Goal: Check status: Check status

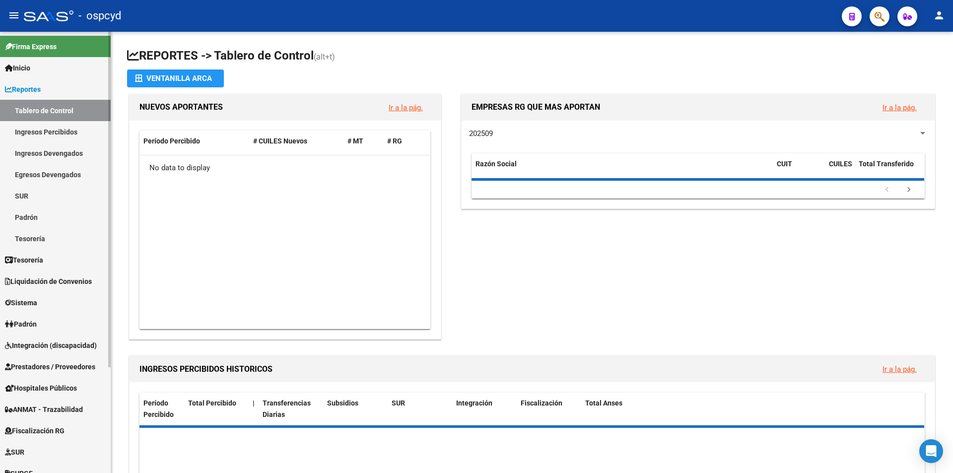
click at [37, 303] on span "Sistema" at bounding box center [21, 302] width 32 height 11
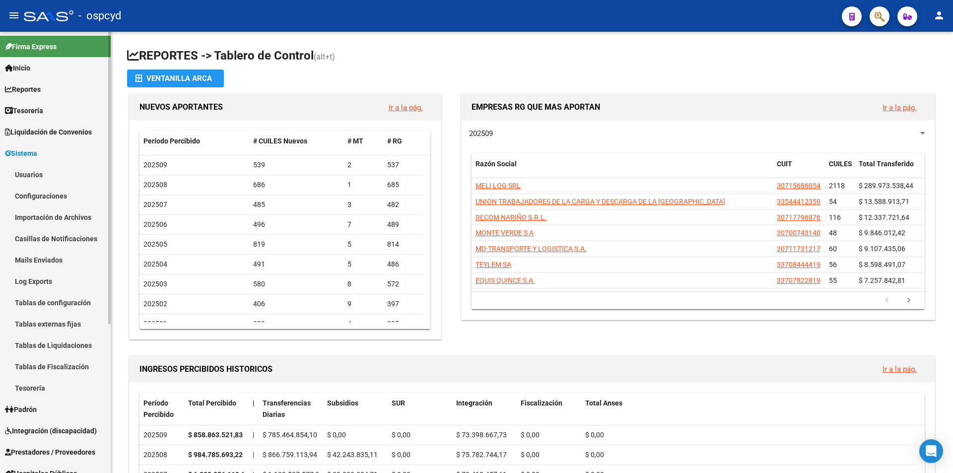
click at [52, 149] on link "Sistema" at bounding box center [55, 152] width 111 height 21
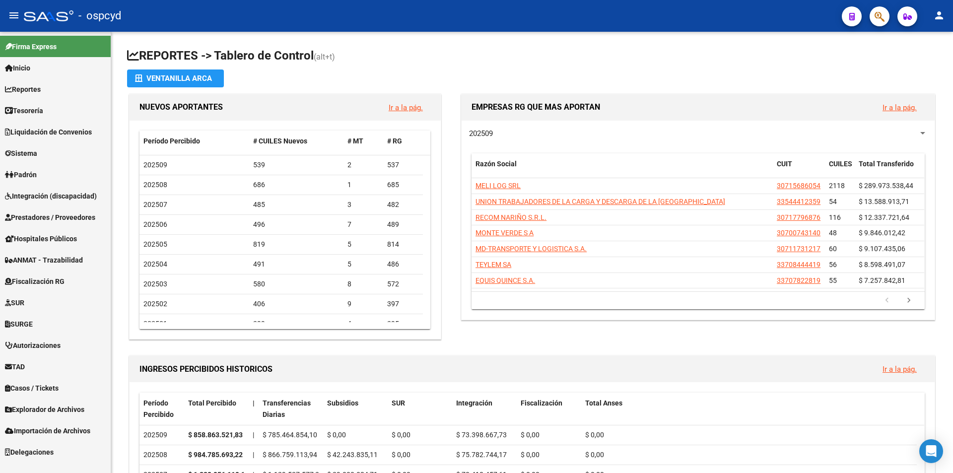
click at [42, 187] on link "Integración (discapacidad)" at bounding box center [55, 195] width 111 height 21
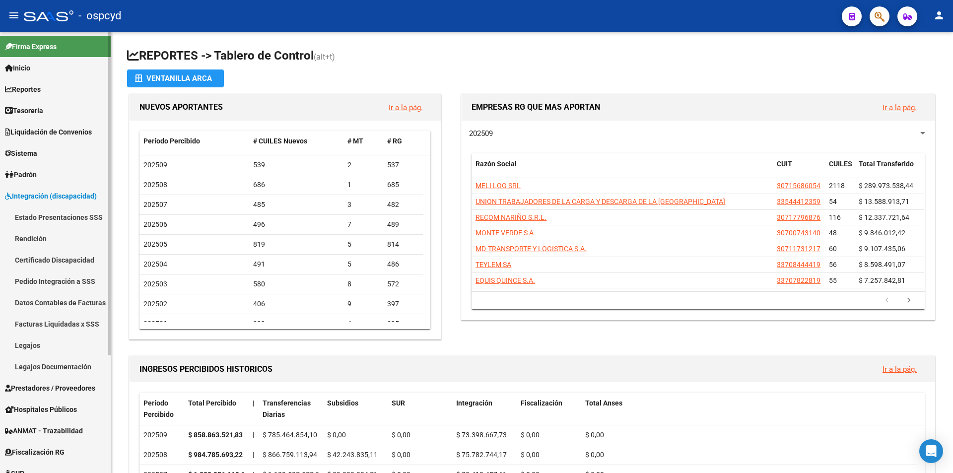
click at [64, 278] on link "Pedido Integración a SSS" at bounding box center [55, 280] width 111 height 21
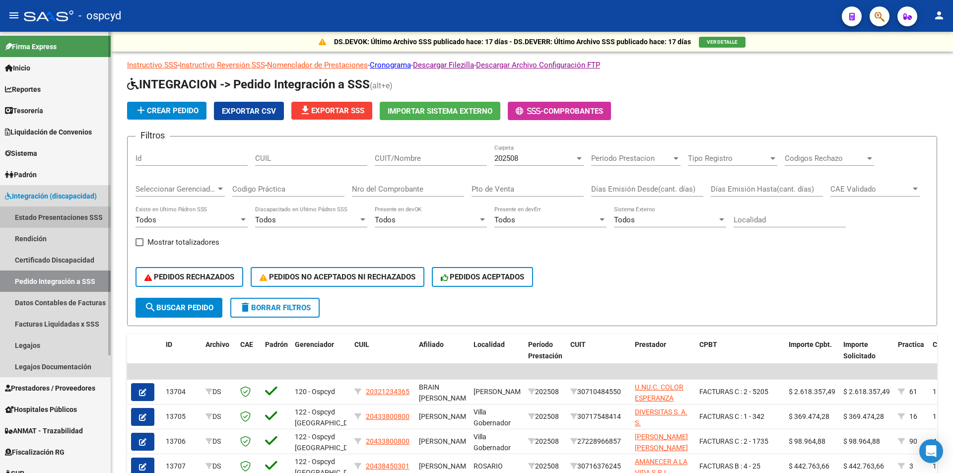
click at [56, 220] on link "Estado Presentaciones SSS" at bounding box center [55, 216] width 111 height 21
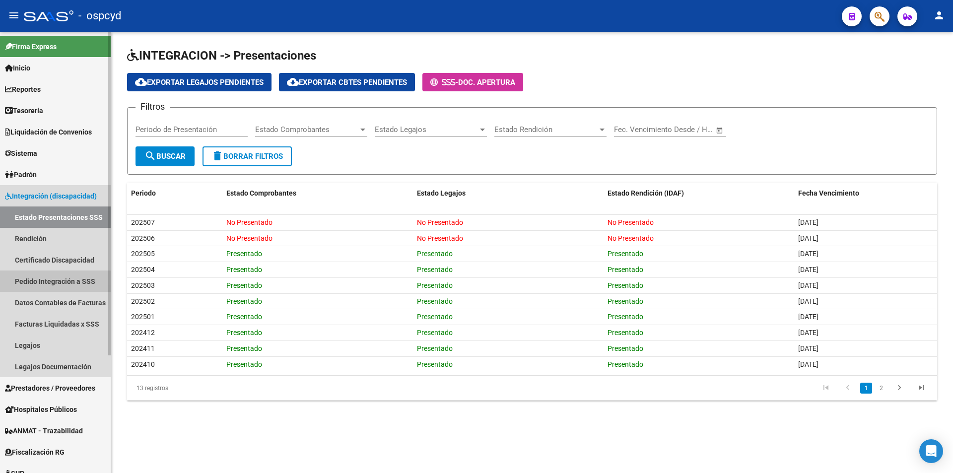
click at [35, 286] on link "Pedido Integración a SSS" at bounding box center [55, 280] width 111 height 21
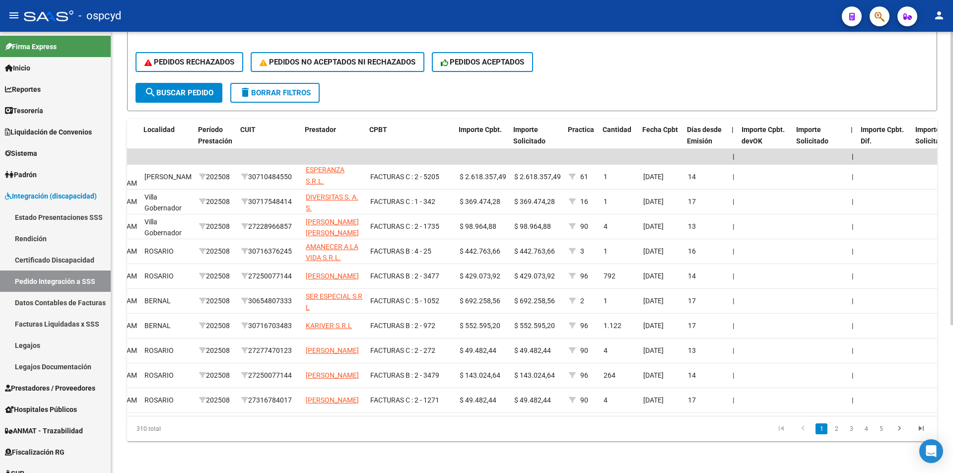
scroll to position [0, 330]
click at [699, 126] on span "Días desde Emisión" at bounding box center [704, 135] width 35 height 19
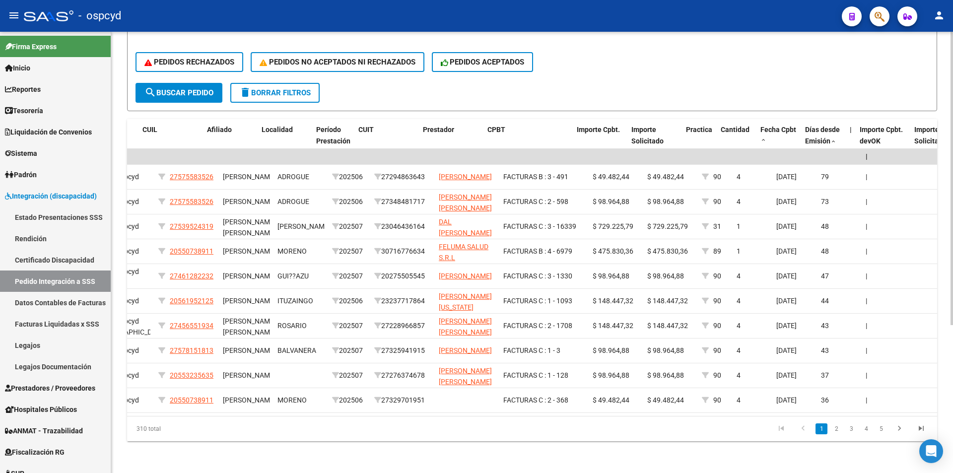
scroll to position [0, 212]
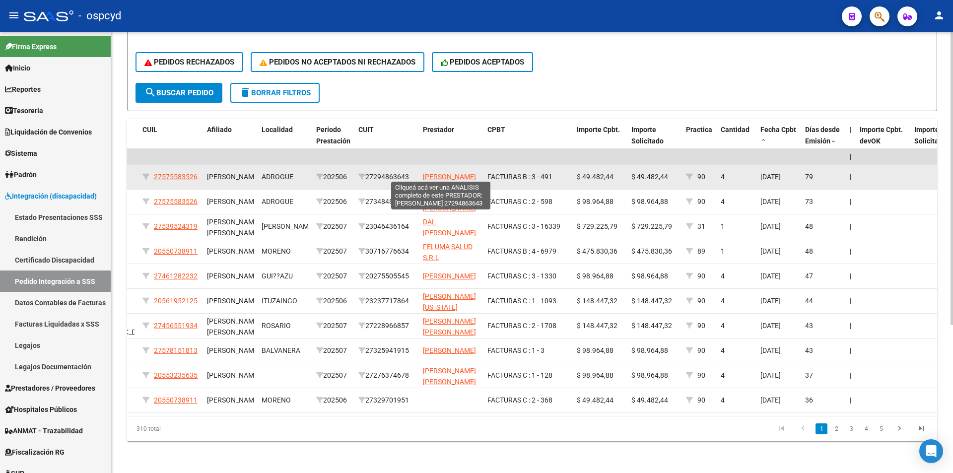
click at [436, 173] on span "[PERSON_NAME]" at bounding box center [449, 177] width 53 height 8
drag, startPoint x: 828, startPoint y: 197, endPoint x: 231, endPoint y: 171, distance: 598.1
click at [228, 171] on datatable-scroller "| | 13984 DS 120 - Ospcyd 27575583526 [PERSON_NAME], ADROGUE 202506 27294863643…" at bounding box center [320, 281] width 810 height 264
click at [234, 173] on span "[PERSON_NAME]," at bounding box center [234, 177] width 55 height 8
click at [218, 171] on div "[PERSON_NAME]," at bounding box center [230, 176] width 47 height 11
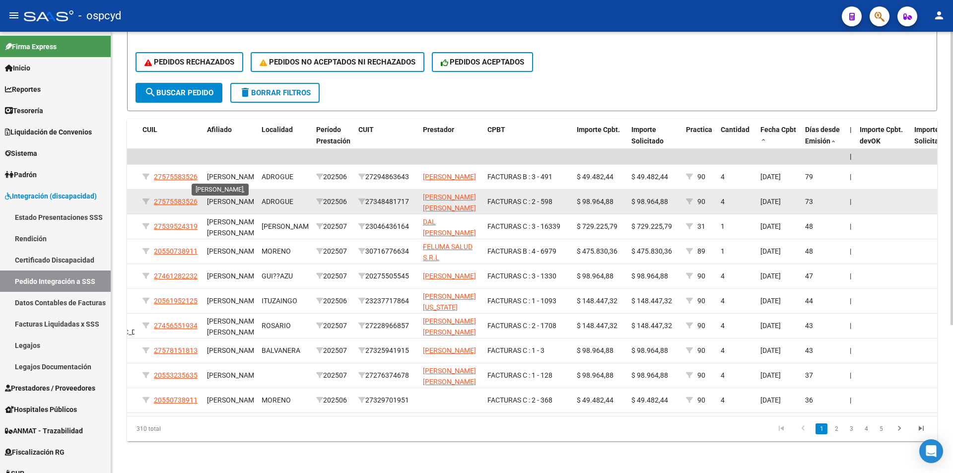
scroll to position [0, 0]
drag, startPoint x: 206, startPoint y: 165, endPoint x: 815, endPoint y: 198, distance: 609.3
click at [725, 198] on datatable-scroller "| | 13984 DS 120 - Ospcyd 27575583526 [PERSON_NAME], ADROGUE 202506 27294863643…" at bounding box center [320, 281] width 810 height 264
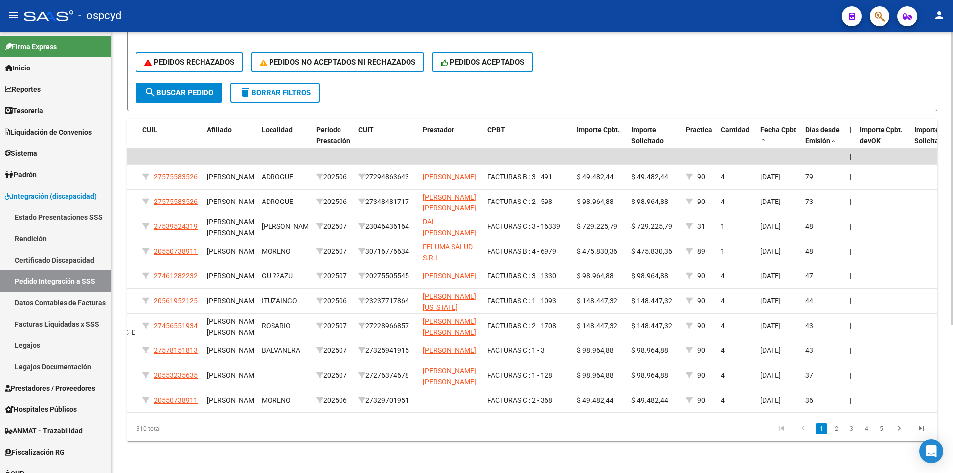
click at [812, 62] on div "PEDIDOS RECHAZADOS PEDIDOS NO ACEPTADOS NI RECHAZADOS PEDIDOS ACEPTADOS" at bounding box center [531, 62] width 793 height 42
